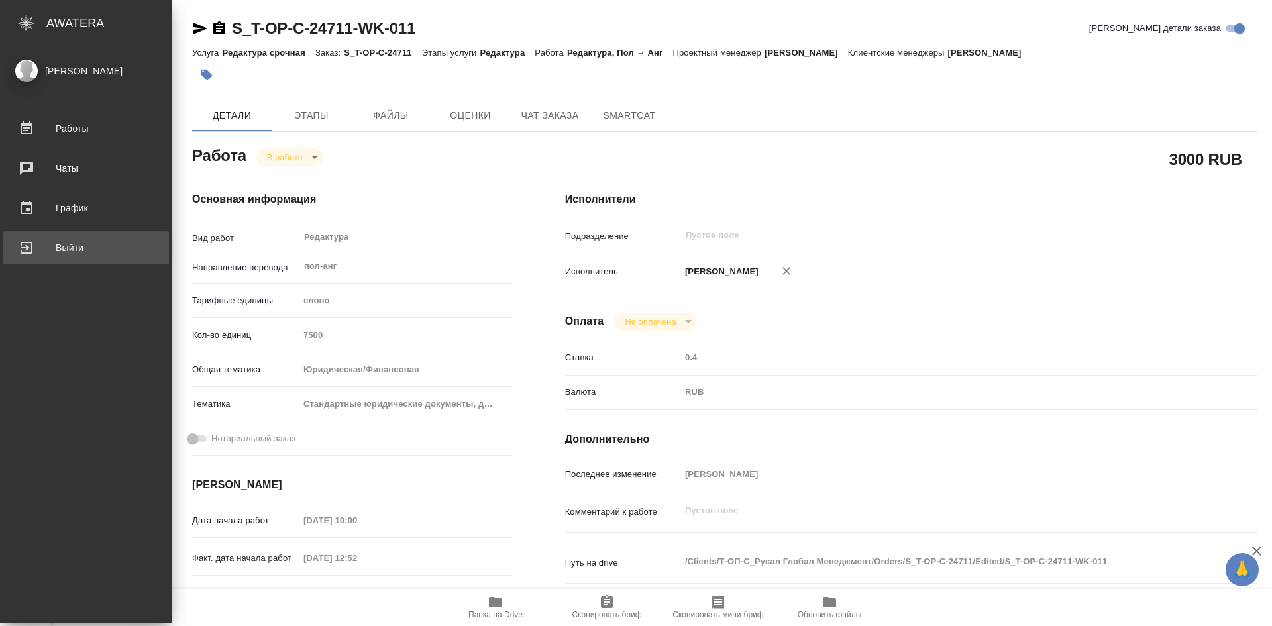
type textarea "x"
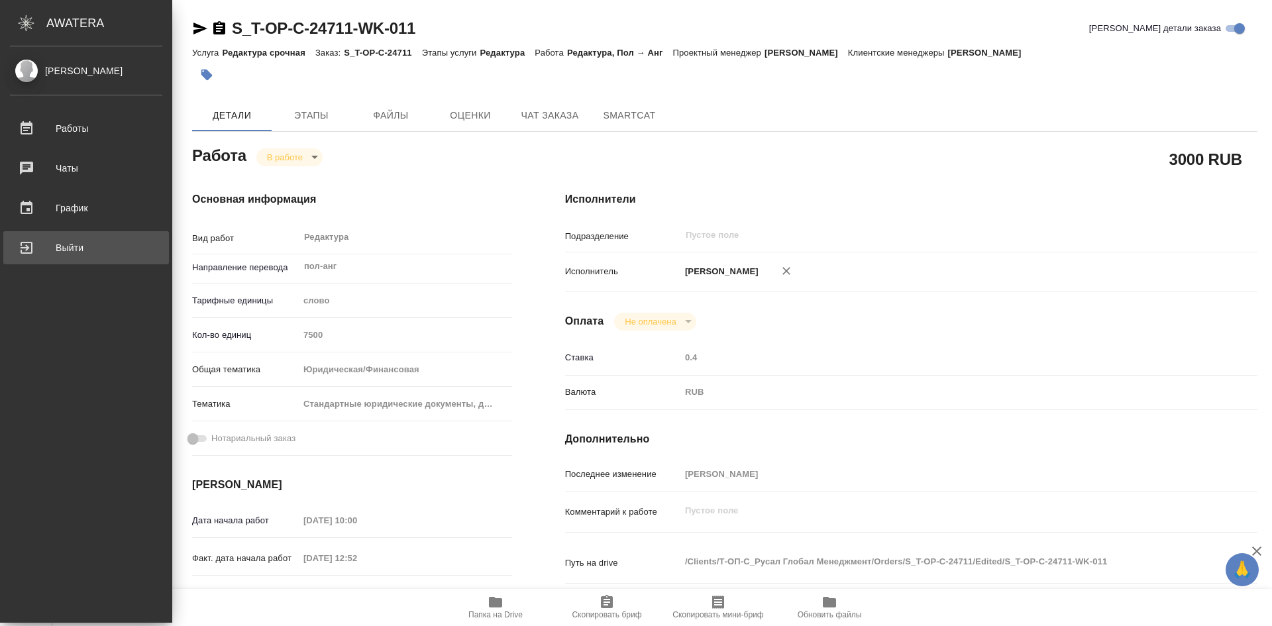
type textarea "x"
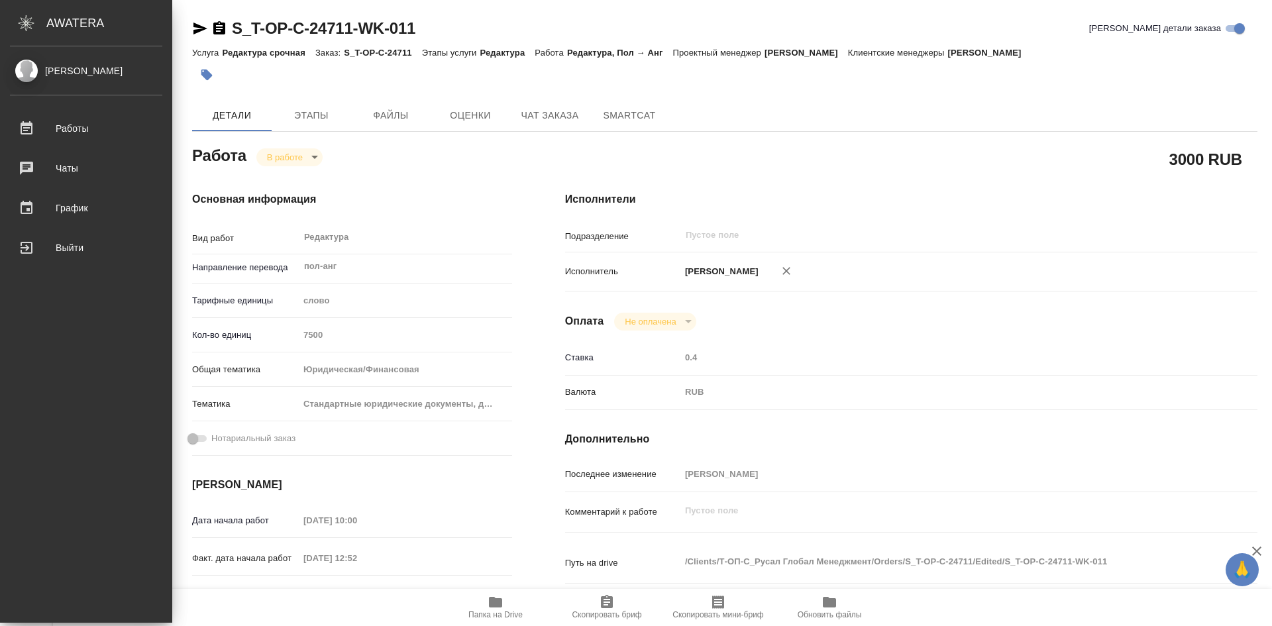
type textarea "x"
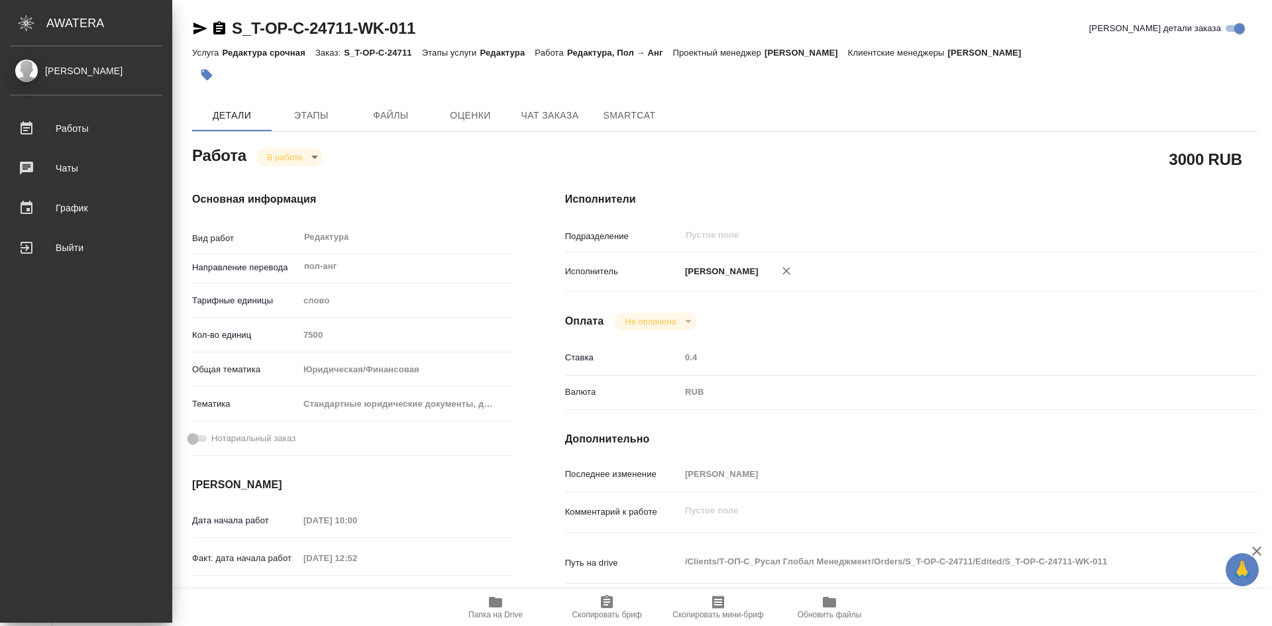
type textarea "x"
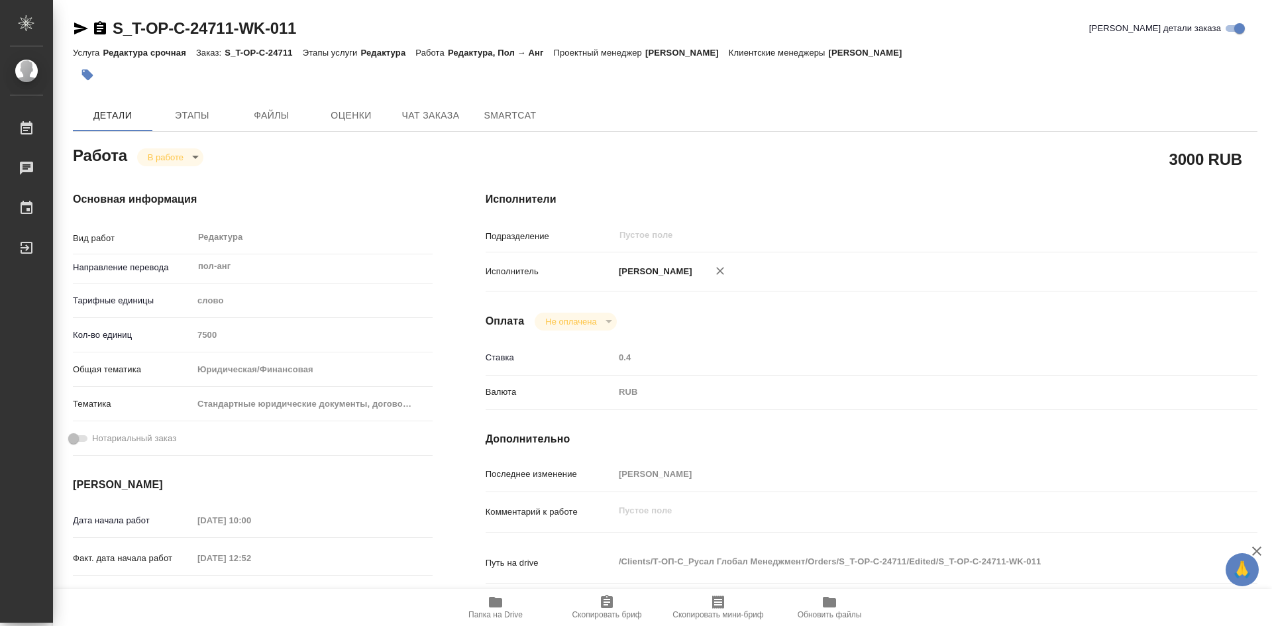
type textarea "x"
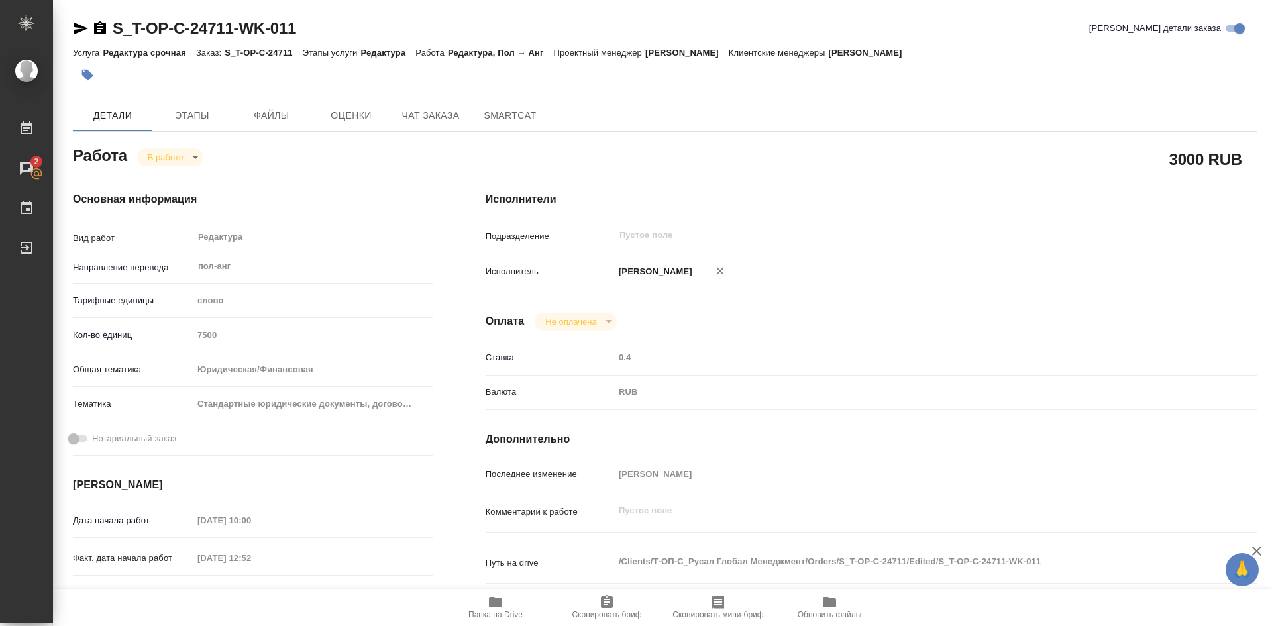
type textarea "x"
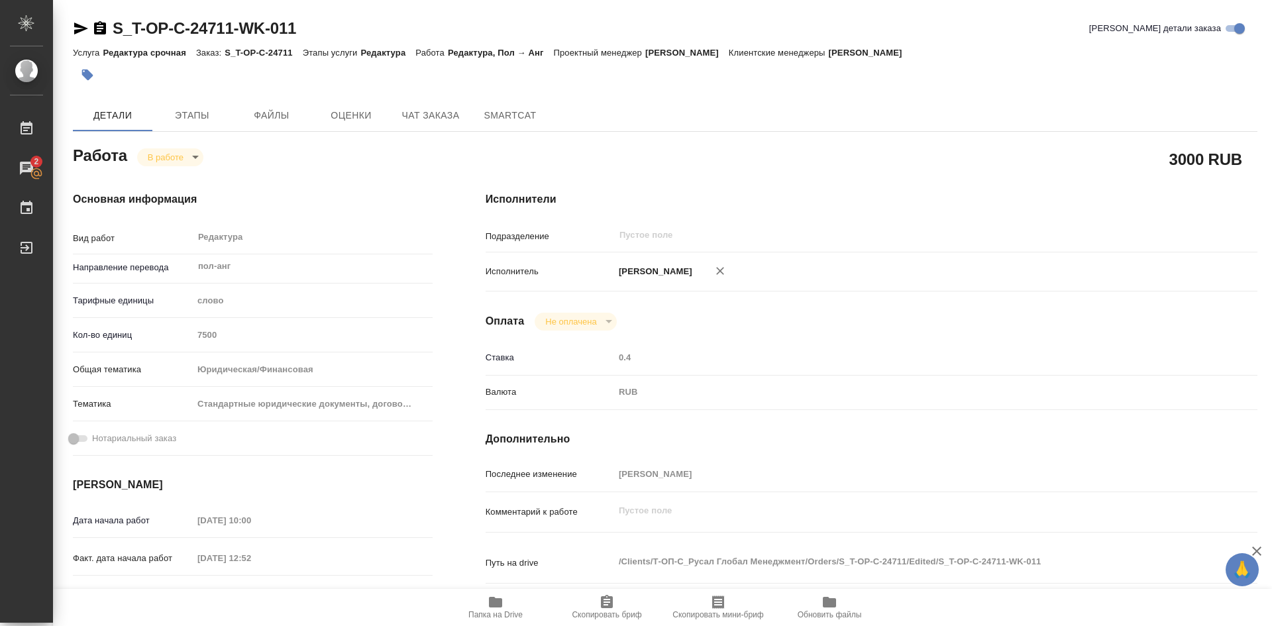
type textarea "x"
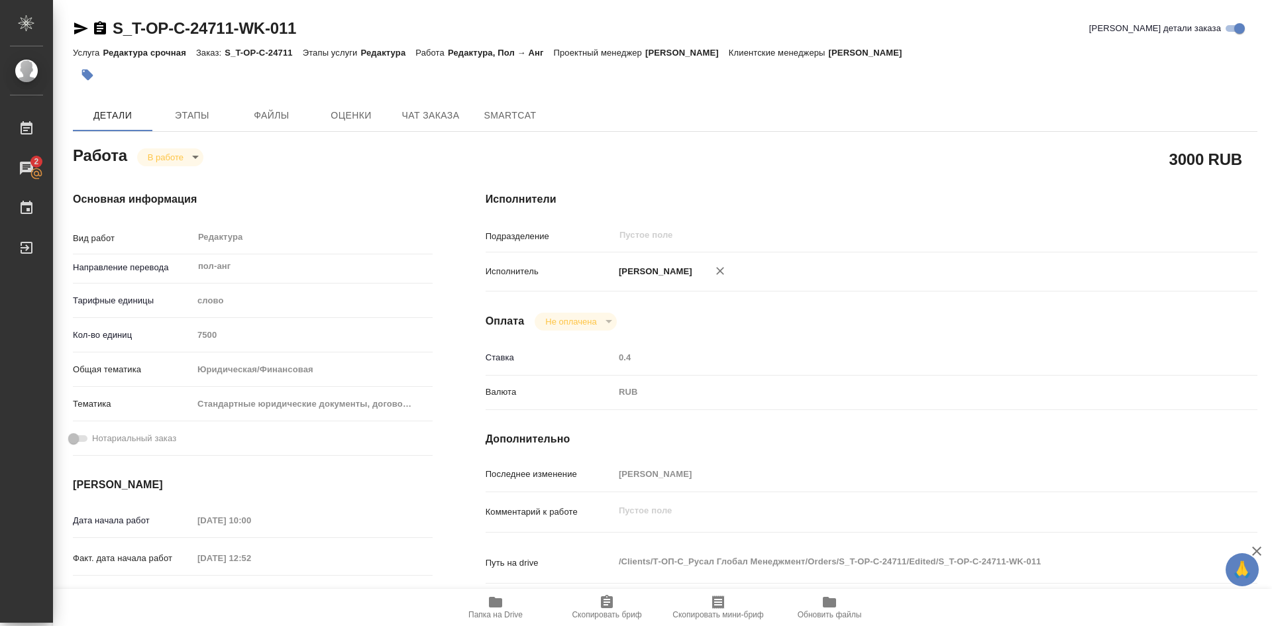
click at [500, 601] on icon "button" at bounding box center [495, 602] width 13 height 11
